Goal: Complete application form

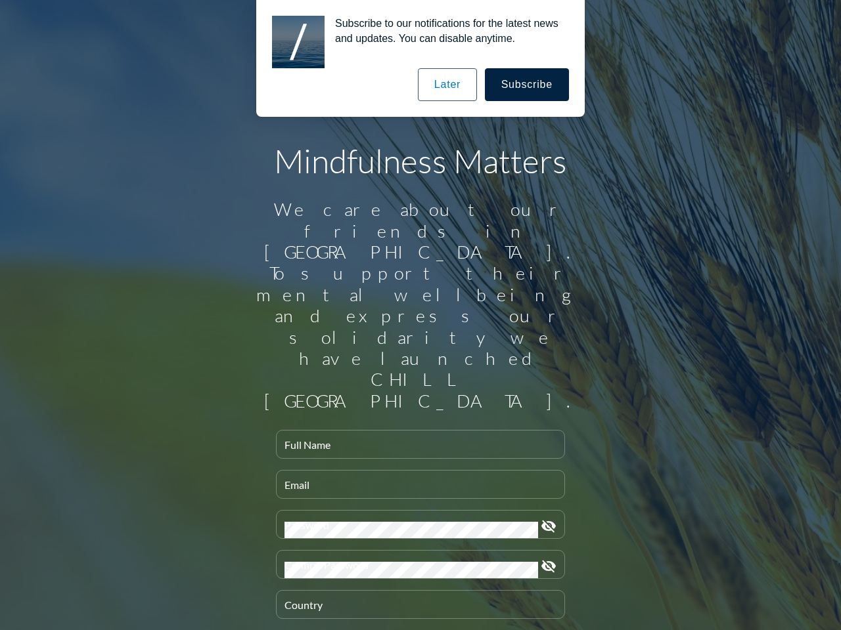
click at [415, 442] on input "Full Name" at bounding box center [420, 450] width 272 height 16
click at [415, 482] on input "Email" at bounding box center [420, 490] width 272 height 16
click at [415, 511] on div "Password" at bounding box center [410, 525] width 253 height 28
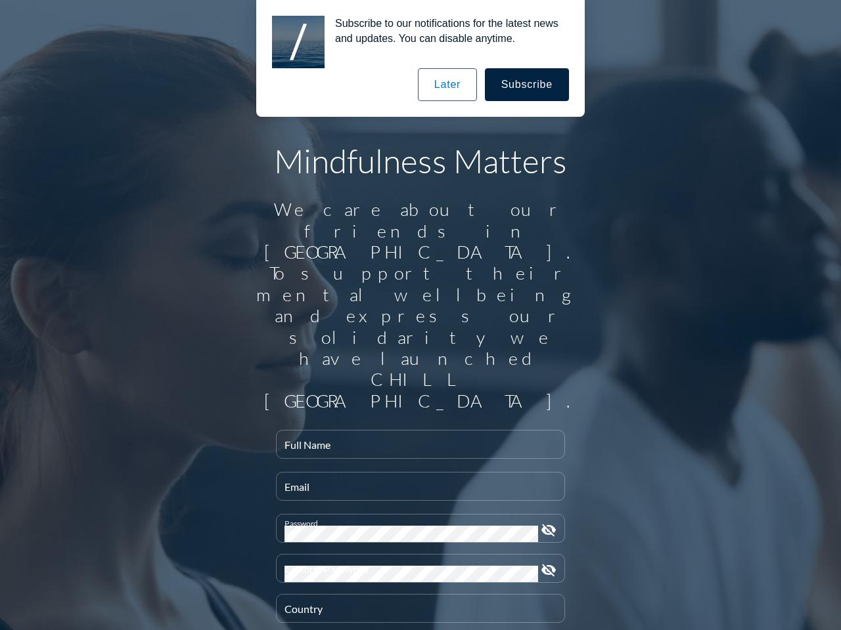
click at [543, 523] on icon "visibility_off" at bounding box center [548, 531] width 16 height 16
click at [415, 555] on div "Confirm Password" at bounding box center [410, 569] width 253 height 28
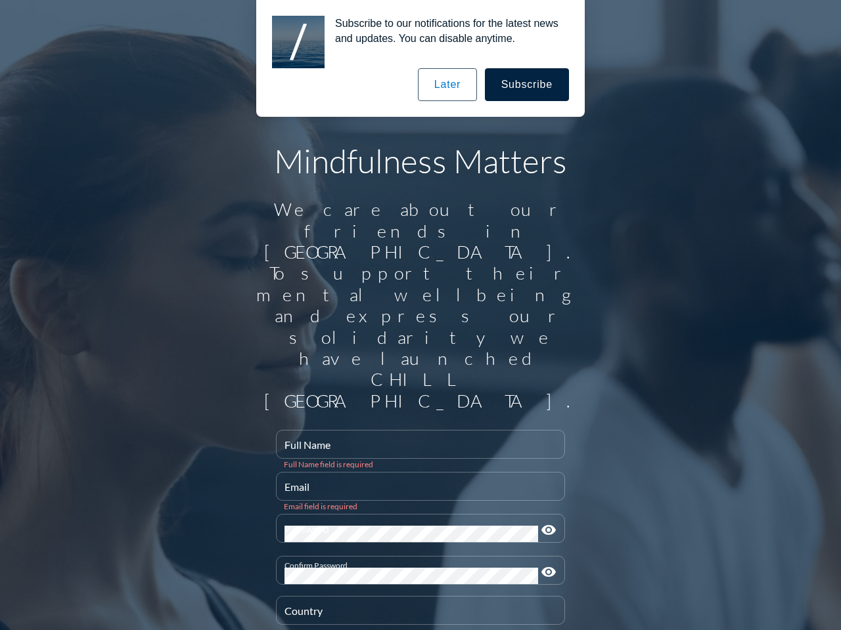
click at [543, 565] on icon "visibility" at bounding box center [548, 573] width 16 height 16
click at [415, 597] on div "Country" at bounding box center [420, 611] width 272 height 28
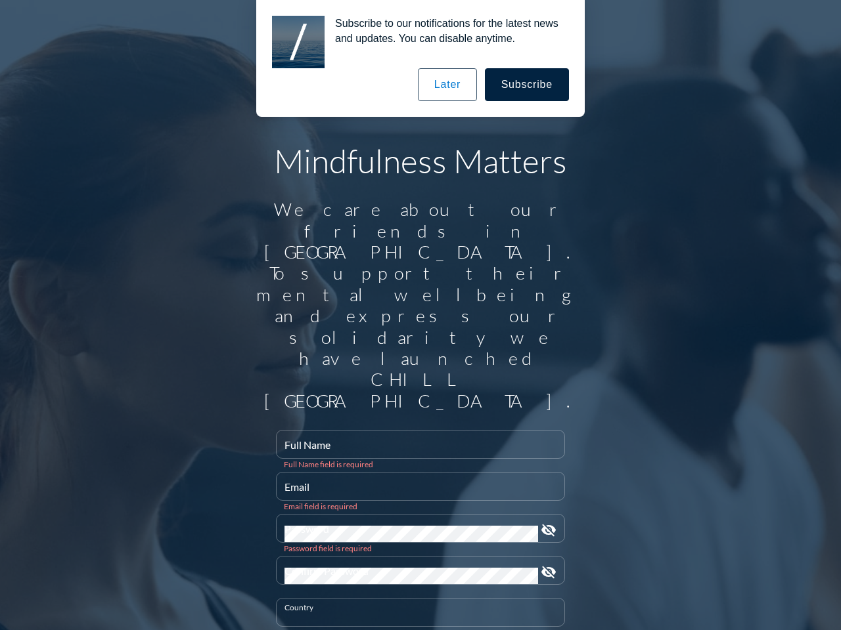
click at [527, 85] on button "Subscribe" at bounding box center [527, 84] width 84 height 33
